Goal: Task Accomplishment & Management: Use online tool/utility

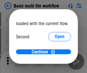
click at [55, 52] on span "Open" at bounding box center [60, 54] width 10 height 5
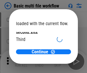
scroll to position [16, 0]
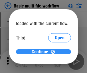
click at [42, 52] on span "Continue" at bounding box center [40, 51] width 17 height 5
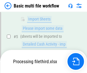
scroll to position [127, 0]
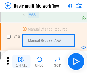
click at [21, 61] on img "button" at bounding box center [21, 59] width 7 height 7
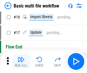
click at [21, 61] on img "button" at bounding box center [21, 59] width 7 height 7
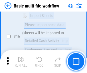
scroll to position [382, 0]
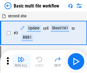
click at [21, 61] on img "button" at bounding box center [21, 59] width 7 height 7
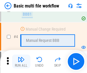
click at [21, 61] on img "button" at bounding box center [21, 59] width 7 height 7
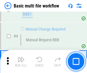
scroll to position [61, 0]
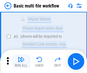
click at [21, 61] on img "button" at bounding box center [21, 59] width 7 height 7
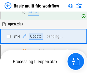
scroll to position [300, 0]
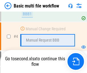
scroll to position [61, 0]
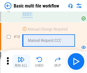
click at [21, 61] on img "button" at bounding box center [21, 59] width 7 height 7
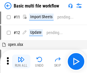
click at [21, 61] on img "button" at bounding box center [21, 59] width 7 height 7
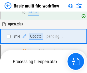
scroll to position [300, 0]
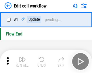
click at [21, 61] on img "button" at bounding box center [22, 59] width 7 height 7
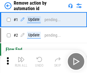
click at [21, 61] on img "button" at bounding box center [21, 59] width 7 height 7
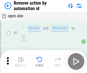
scroll to position [21, 0]
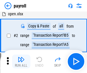
click at [21, 61] on img "button" at bounding box center [21, 59] width 7 height 7
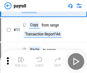
scroll to position [42, 0]
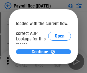
click at [42, 51] on span "Continue" at bounding box center [40, 51] width 17 height 5
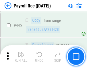
scroll to position [2943, 0]
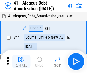
click at [21, 61] on img "button" at bounding box center [21, 59] width 7 height 7
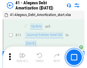
scroll to position [71, 0]
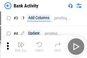
click at [21, 47] on img "button" at bounding box center [21, 44] width 7 height 7
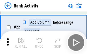
scroll to position [154, 0]
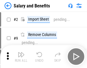
click at [21, 57] on img "button" at bounding box center [21, 54] width 7 height 7
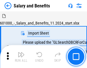
scroll to position [8, 0]
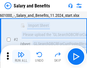
click at [21, 57] on img "button" at bounding box center [21, 54] width 7 height 7
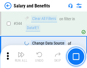
scroll to position [2686, 0]
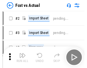
scroll to position [7, 0]
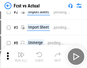
click at [21, 57] on img "button" at bounding box center [21, 54] width 7 height 7
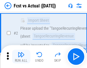
click at [21, 57] on img "button" at bounding box center [21, 54] width 7 height 7
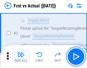
scroll to position [54, 0]
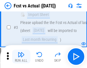
click at [21, 57] on img "button" at bounding box center [21, 54] width 7 height 7
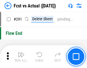
scroll to position [2715, 0]
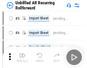
scroll to position [12, 0]
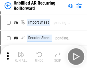
click at [21, 57] on img "button" at bounding box center [21, 54] width 7 height 7
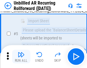
click at [21, 57] on img "button" at bounding box center [21, 54] width 7 height 7
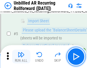
scroll to position [54, 0]
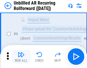
click at [21, 57] on img "button" at bounding box center [21, 54] width 7 height 7
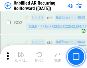
scroll to position [1949, 0]
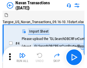
scroll to position [9, 0]
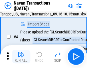
click at [21, 57] on img "button" at bounding box center [21, 54] width 7 height 7
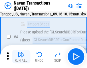
click at [21, 57] on img "button" at bounding box center [21, 54] width 7 height 7
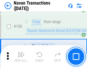
scroll to position [1860, 0]
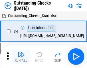
click at [21, 57] on img "button" at bounding box center [21, 54] width 7 height 7
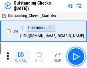
scroll to position [24, 0]
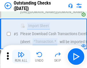
click at [21, 57] on img "button" at bounding box center [21, 54] width 7 height 7
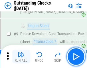
scroll to position [60, 0]
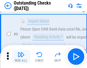
click at [21, 57] on img "button" at bounding box center [21, 54] width 7 height 7
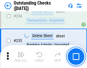
scroll to position [1742, 0]
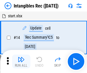
click at [21, 61] on img "button" at bounding box center [21, 59] width 7 height 7
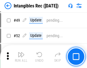
scroll to position [223, 0]
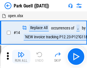
click at [21, 57] on img "button" at bounding box center [21, 54] width 7 height 7
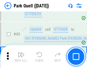
scroll to position [717, 0]
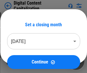
click at [21, 57] on img "button" at bounding box center [21, 59] width 7 height 7
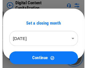
scroll to position [12, 0]
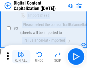
click at [21, 57] on img "button" at bounding box center [21, 54] width 7 height 7
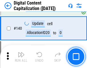
scroll to position [604, 0]
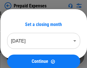
click at [21, 57] on img "button" at bounding box center [21, 54] width 7 height 7
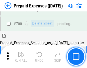
scroll to position [1544, 0]
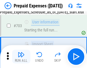
click at [21, 57] on img "button" at bounding box center [21, 54] width 7 height 7
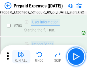
scroll to position [1577, 0]
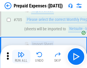
click at [21, 57] on img "button" at bounding box center [21, 54] width 7 height 7
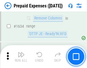
scroll to position [5586, 0]
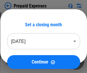
click at [21, 61] on img "button" at bounding box center [21, 59] width 7 height 7
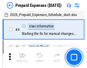
scroll to position [25, 0]
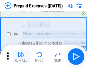
click at [21, 57] on img "button" at bounding box center [21, 54] width 7 height 7
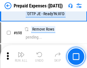
scroll to position [1998, 0]
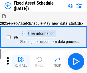
click at [21, 61] on img "button" at bounding box center [21, 59] width 7 height 7
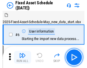
scroll to position [31, 0]
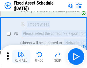
click at [21, 57] on img "button" at bounding box center [21, 54] width 7 height 7
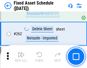
scroll to position [1828, 0]
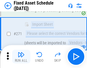
click at [21, 57] on img "button" at bounding box center [21, 54] width 7 height 7
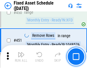
scroll to position [2565, 0]
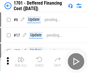
click at [21, 61] on img "button" at bounding box center [21, 59] width 7 height 7
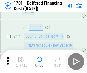
scroll to position [69, 0]
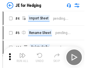
scroll to position [1, 0]
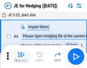
click at [21, 57] on img "button" at bounding box center [21, 54] width 7 height 7
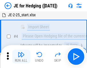
click at [21, 57] on img "button" at bounding box center [21, 54] width 7 height 7
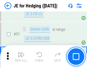
scroll to position [371, 0]
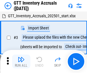
click at [21, 57] on img "button" at bounding box center [21, 59] width 7 height 7
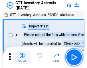
scroll to position [1, 0]
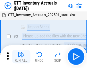
click at [21, 57] on img "button" at bounding box center [21, 54] width 7 height 7
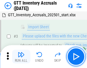
scroll to position [37, 0]
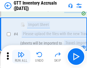
click at [21, 57] on img "button" at bounding box center [21, 54] width 7 height 7
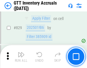
scroll to position [4355, 0]
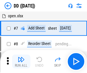
click at [21, 61] on img "button" at bounding box center [21, 59] width 7 height 7
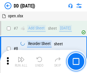
scroll to position [55, 0]
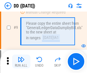
click at [21, 61] on img "button" at bounding box center [21, 59] width 7 height 7
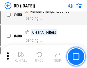
scroll to position [2567, 0]
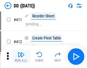
click at [21, 57] on img "button" at bounding box center [21, 54] width 7 height 7
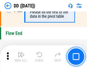
scroll to position [2746, 0]
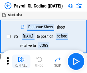
click at [21, 61] on img "button" at bounding box center [21, 59] width 7 height 7
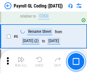
scroll to position [69, 0]
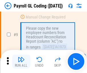
click at [21, 61] on img "button" at bounding box center [21, 59] width 7 height 7
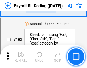
scroll to position [1346, 0]
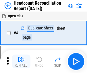
click at [21, 61] on img "button" at bounding box center [21, 59] width 7 height 7
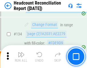
scroll to position [690, 0]
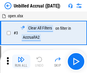
click at [21, 61] on img "button" at bounding box center [21, 59] width 7 height 7
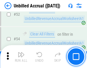
scroll to position [599, 0]
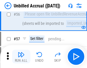
click at [21, 57] on img "button" at bounding box center [21, 54] width 7 height 7
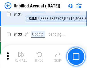
scroll to position [1709, 0]
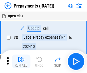
click at [21, 61] on img "button" at bounding box center [21, 59] width 7 height 7
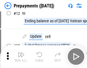
scroll to position [36, 0]
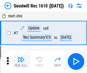
click at [21, 61] on img "button" at bounding box center [21, 59] width 7 height 7
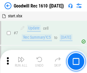
scroll to position [98, 0]
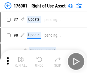
click at [21, 61] on img "button" at bounding box center [21, 59] width 7 height 7
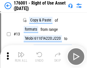
scroll to position [37, 0]
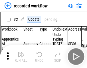
click at [21, 57] on img "button" at bounding box center [21, 54] width 7 height 7
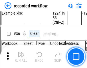
scroll to position [1793, 0]
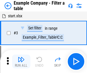
click at [21, 61] on img "button" at bounding box center [21, 59] width 7 height 7
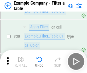
scroll to position [525, 0]
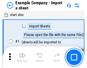
scroll to position [9, 0]
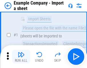
click at [21, 57] on img "button" at bounding box center [21, 54] width 7 height 7
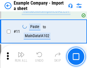
scroll to position [127, 0]
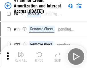
click at [21, 57] on img "button" at bounding box center [21, 54] width 7 height 7
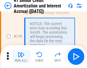
click at [21, 57] on img "button" at bounding box center [21, 54] width 7 height 7
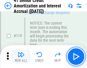
scroll to position [541, 0]
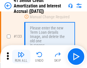
click at [21, 57] on img "button" at bounding box center [21, 54] width 7 height 7
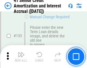
scroll to position [600, 0]
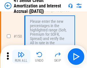
click at [21, 57] on img "button" at bounding box center [21, 54] width 7 height 7
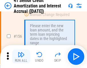
click at [21, 57] on img "button" at bounding box center [21, 54] width 7 height 7
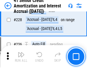
scroll to position [1285, 0]
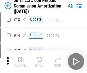
click at [21, 57] on img "button" at bounding box center [21, 59] width 7 height 7
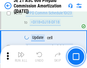
scroll to position [1056, 0]
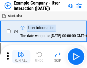
click at [21, 57] on img "button" at bounding box center [21, 54] width 7 height 7
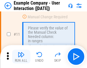
click at [21, 57] on img "button" at bounding box center [21, 54] width 7 height 7
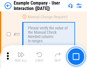
scroll to position [124, 0]
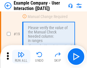
click at [21, 57] on img "button" at bounding box center [21, 54] width 7 height 7
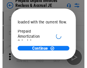
scroll to position [34, 0]
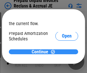
click at [42, 51] on span "Continue" at bounding box center [40, 51] width 17 height 5
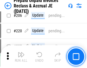
scroll to position [744, 0]
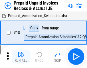
click at [21, 57] on img "button" at bounding box center [21, 54] width 7 height 7
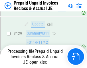
scroll to position [744, 0]
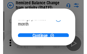
scroll to position [42, 0]
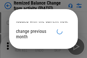
click at [42, 47] on span "Continue" at bounding box center [40, 49] width 17 height 5
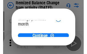
scroll to position [42, 0]
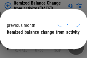
click at [42, 42] on span "Continue" at bounding box center [40, 44] width 17 height 5
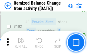
scroll to position [960, 0]
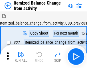
scroll to position [9, 0]
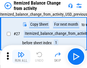
click at [21, 57] on img "button" at bounding box center [21, 54] width 7 height 7
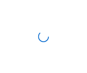
scroll to position [3, 0]
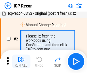
click at [21, 61] on img "button" at bounding box center [21, 59] width 7 height 7
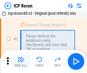
click at [21, 61] on img "button" at bounding box center [21, 59] width 7 height 7
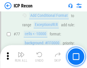
scroll to position [515, 0]
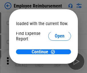
click at [55, 67] on span "Open" at bounding box center [60, 69] width 10 height 5
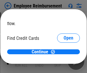
scroll to position [34, 0]
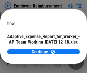
click at [64, 48] on span "Open" at bounding box center [69, 50] width 10 height 5
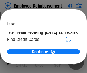
scroll to position [60, 0]
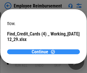
click at [42, 51] on span "Continue" at bounding box center [40, 51] width 17 height 5
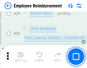
scroll to position [268, 0]
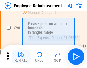
click at [21, 57] on img "button" at bounding box center [21, 54] width 7 height 7
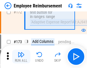
click at [21, 57] on img "button" at bounding box center [21, 54] width 7 height 7
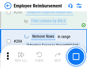
scroll to position [1452, 0]
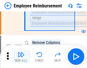
click at [21, 57] on img "button" at bounding box center [21, 54] width 7 height 7
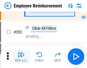
click at [21, 57] on img "button" at bounding box center [21, 54] width 7 height 7
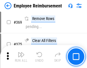
scroll to position [2958, 0]
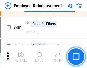
click at [21, 57] on img "button" at bounding box center [21, 54] width 7 height 7
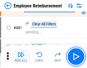
click at [21, 57] on img "button" at bounding box center [21, 54] width 7 height 7
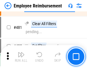
click at [21, 57] on img "button" at bounding box center [21, 54] width 7 height 7
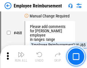
scroll to position [3507, 0]
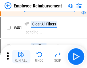
click at [21, 57] on img "button" at bounding box center [21, 54] width 7 height 7
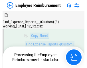
scroll to position [117, 0]
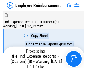
scroll to position [20, 0]
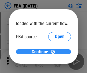
click at [42, 52] on span "Continue" at bounding box center [40, 51] width 17 height 5
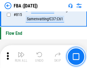
scroll to position [5136, 0]
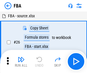
scroll to position [6, 0]
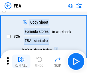
click at [21, 61] on img "button" at bounding box center [21, 59] width 7 height 7
